Goal: Browse casually

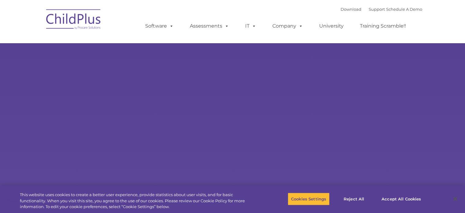
select select "MEDIUM"
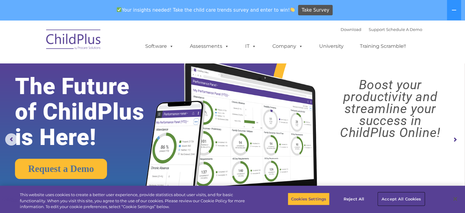
click at [390, 199] on button "Accept All Cookies" at bounding box center [401, 198] width 46 height 13
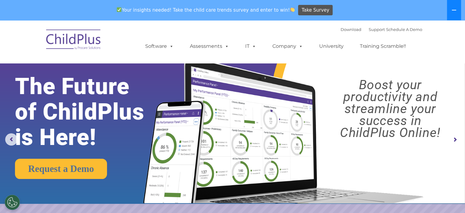
click at [454, 8] on icon at bounding box center [454, 10] width 5 height 5
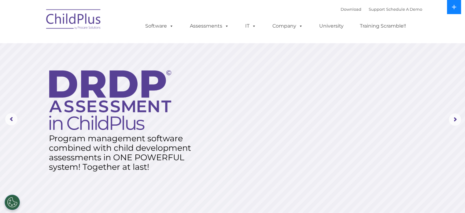
click at [454, 8] on icon at bounding box center [454, 7] width 5 height 5
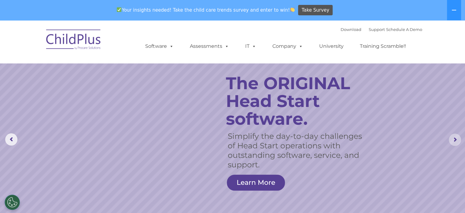
click at [455, 139] on rs-arrow at bounding box center [455, 139] width 12 height 12
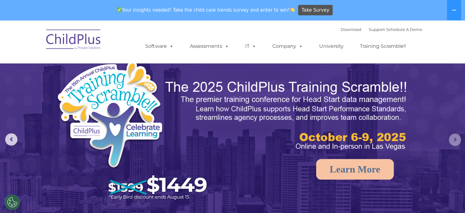
click at [455, 139] on rs-arrow at bounding box center [455, 139] width 12 height 12
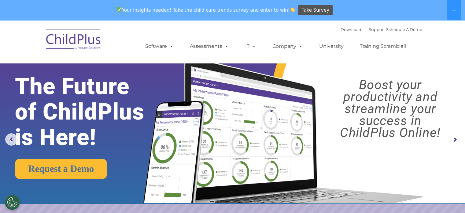
click at [455, 139] on rs-arrow at bounding box center [455, 139] width 12 height 12
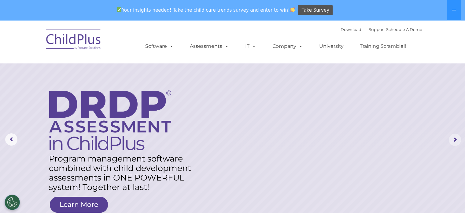
click at [455, 139] on rs-arrow at bounding box center [455, 139] width 12 height 12
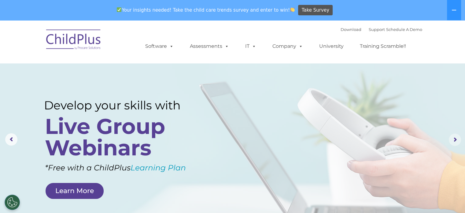
click at [455, 139] on rs-arrow at bounding box center [455, 139] width 12 height 12
